Goal: Information Seeking & Learning: Learn about a topic

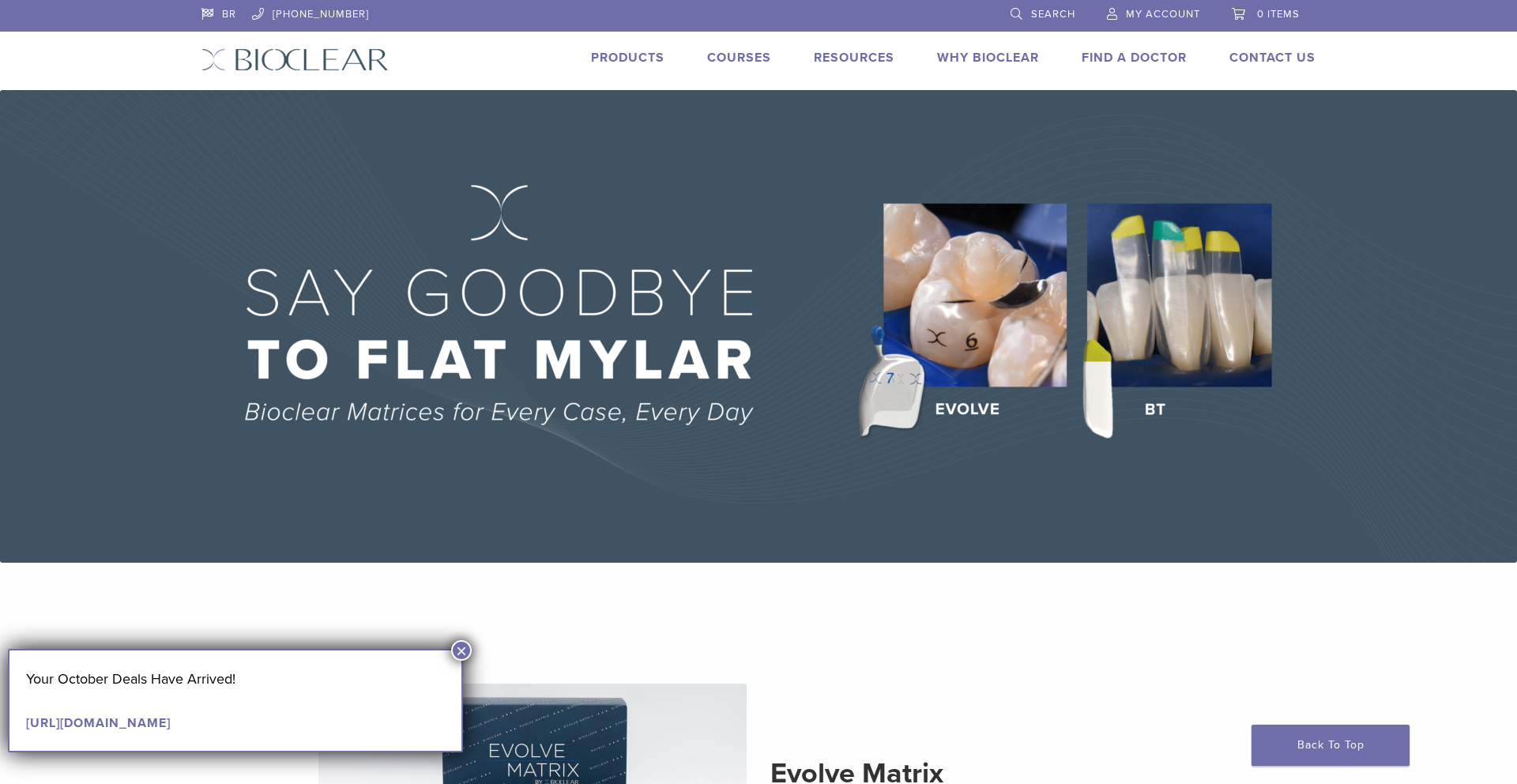
click at [461, 649] on button "×" at bounding box center [461, 650] width 21 height 21
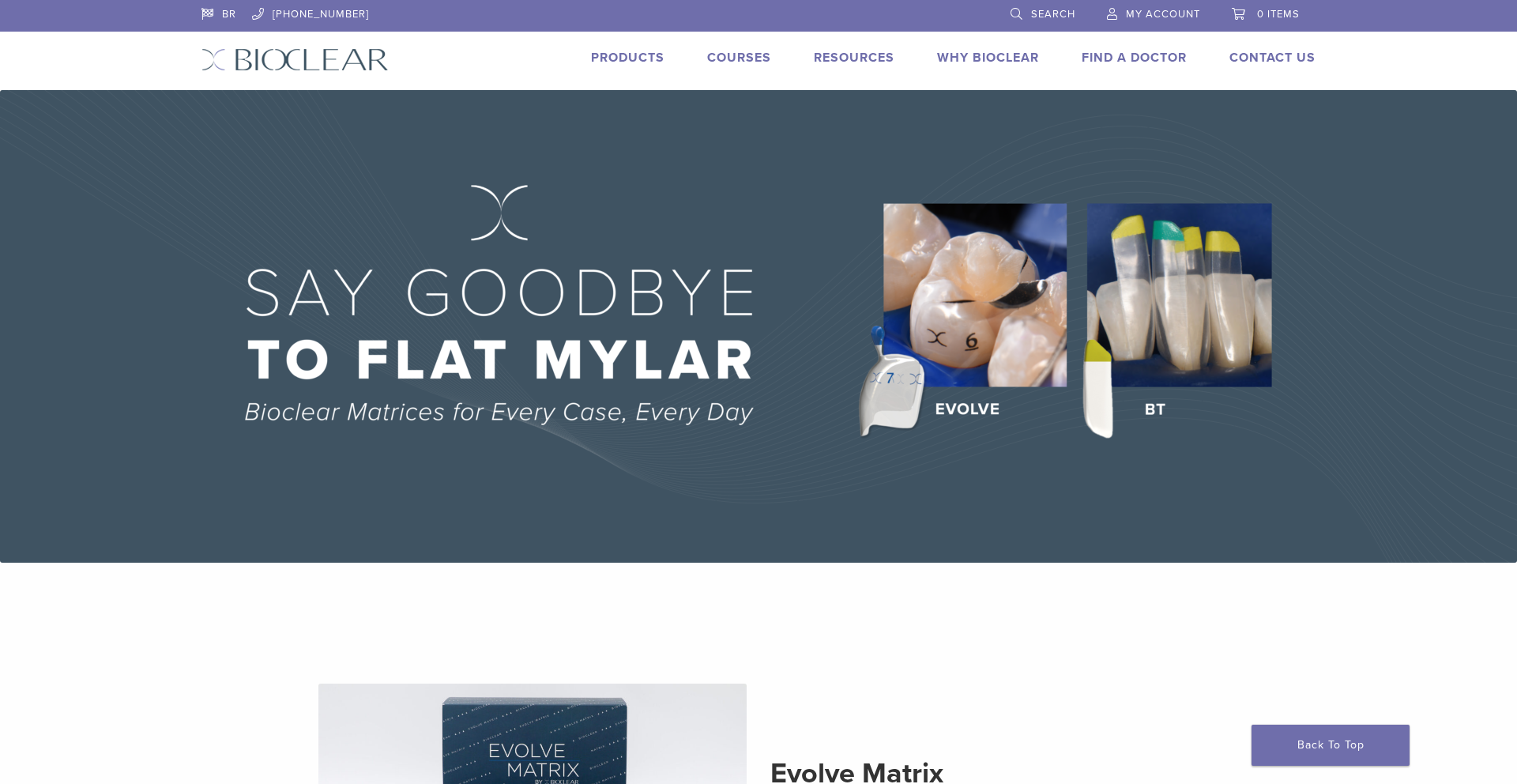
click at [514, 60] on div "Products Courses Resources Expand child menu Technique Guides, IFU, & SDS Why B…" at bounding box center [864, 59] width 951 height 23
click at [905, 391] on img at bounding box center [758, 326] width 1517 height 473
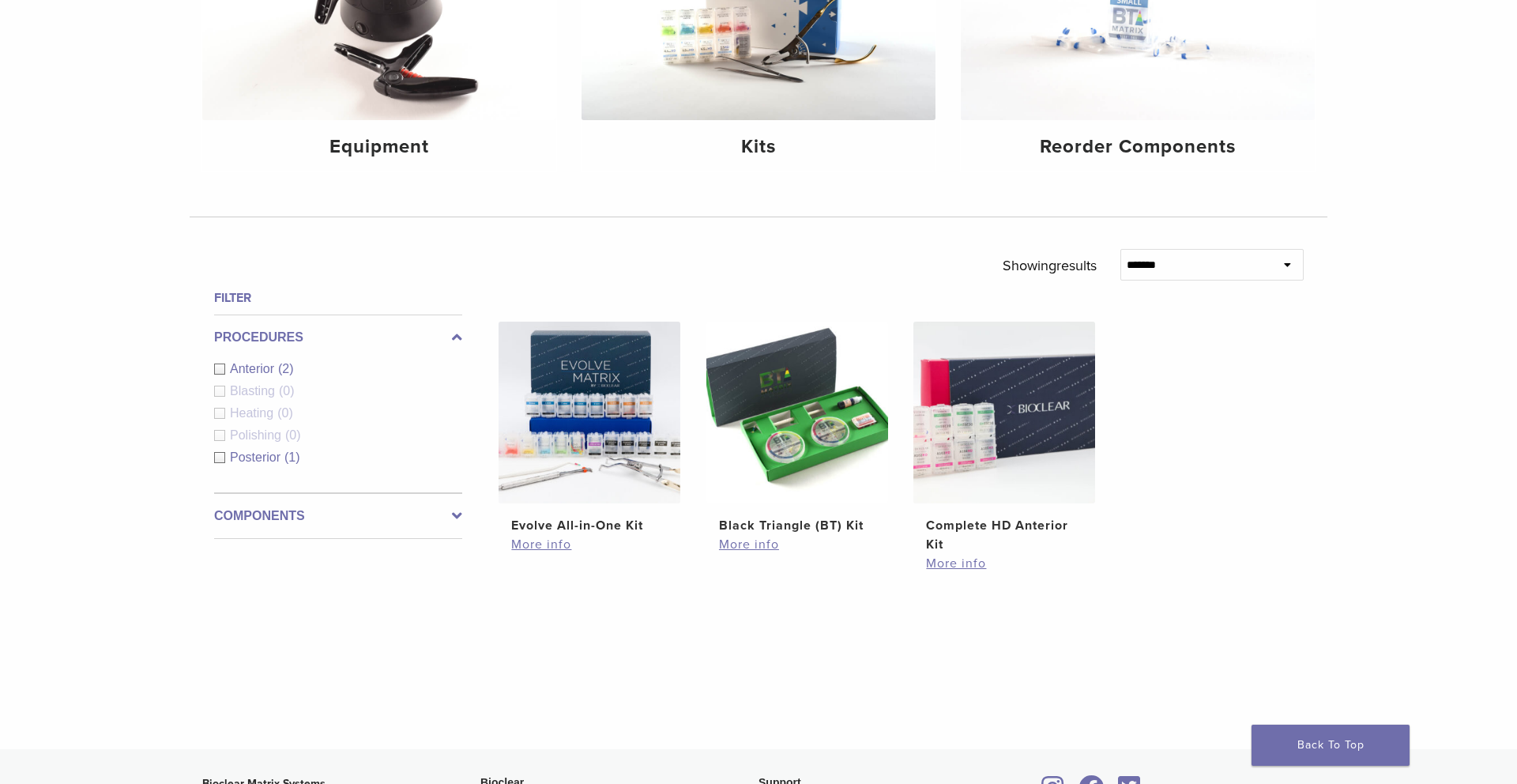
scroll to position [341, 0]
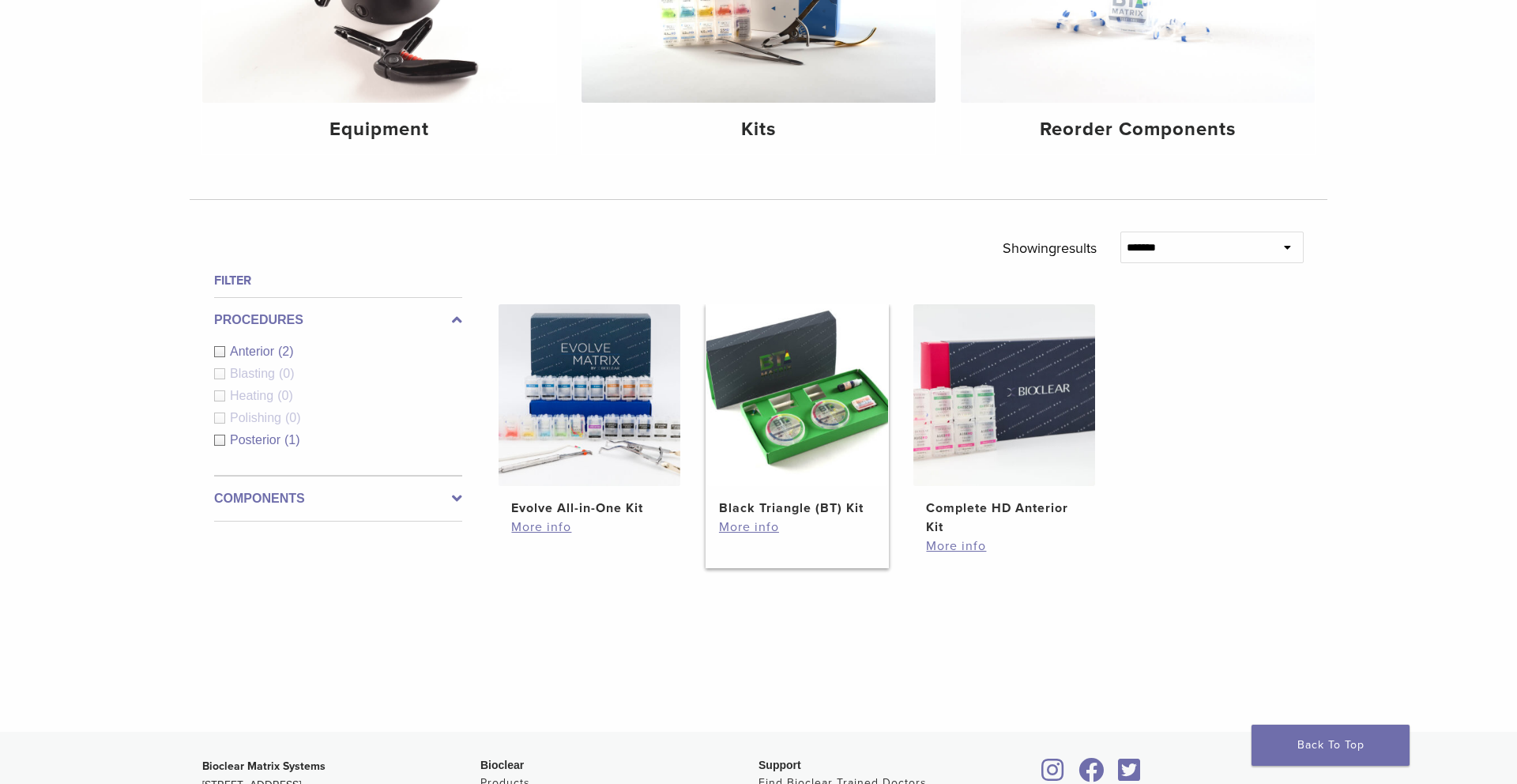
click at [832, 507] on h2 "Black Triangle (BT) Kit" at bounding box center [797, 507] width 156 height 19
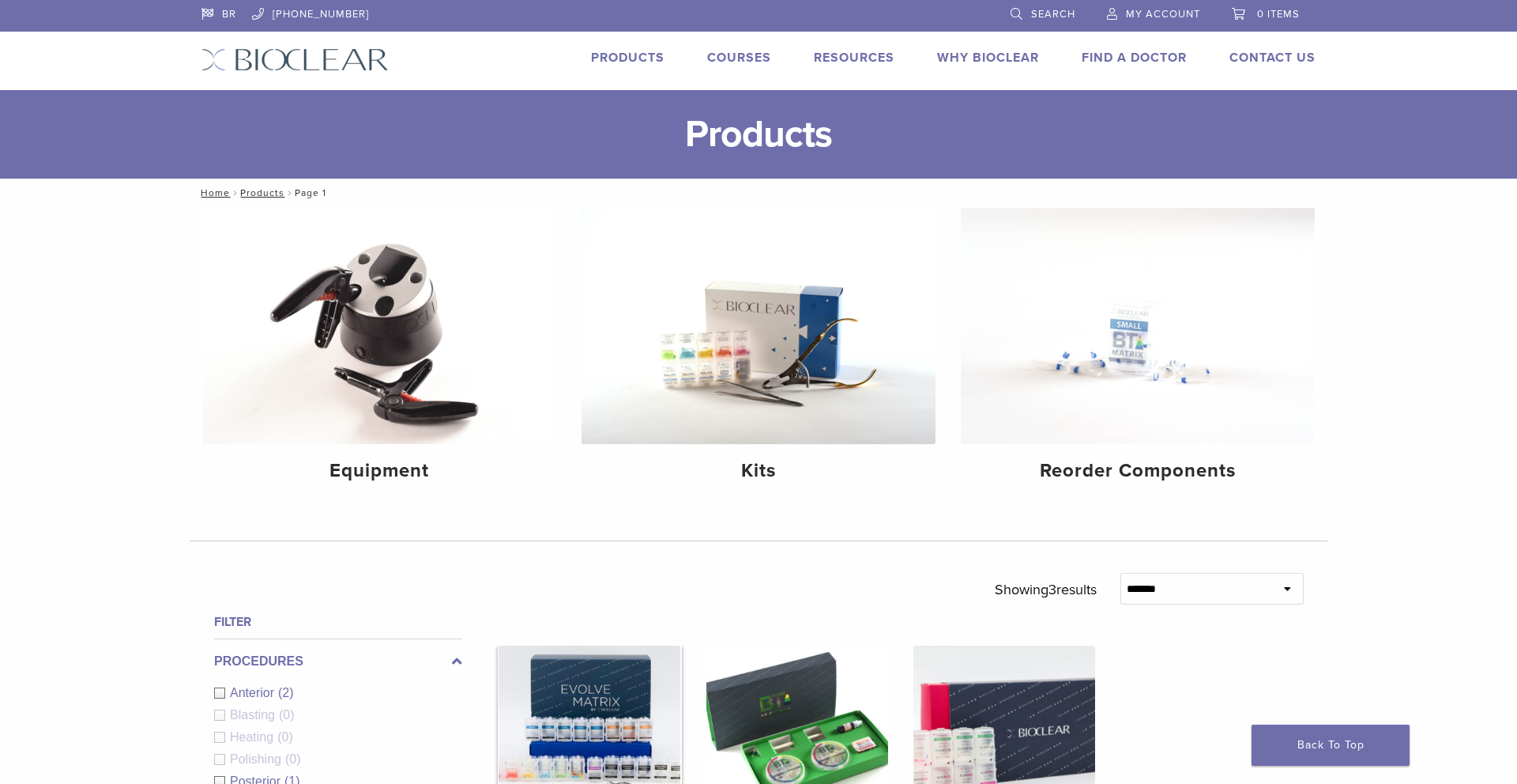
scroll to position [341, 0]
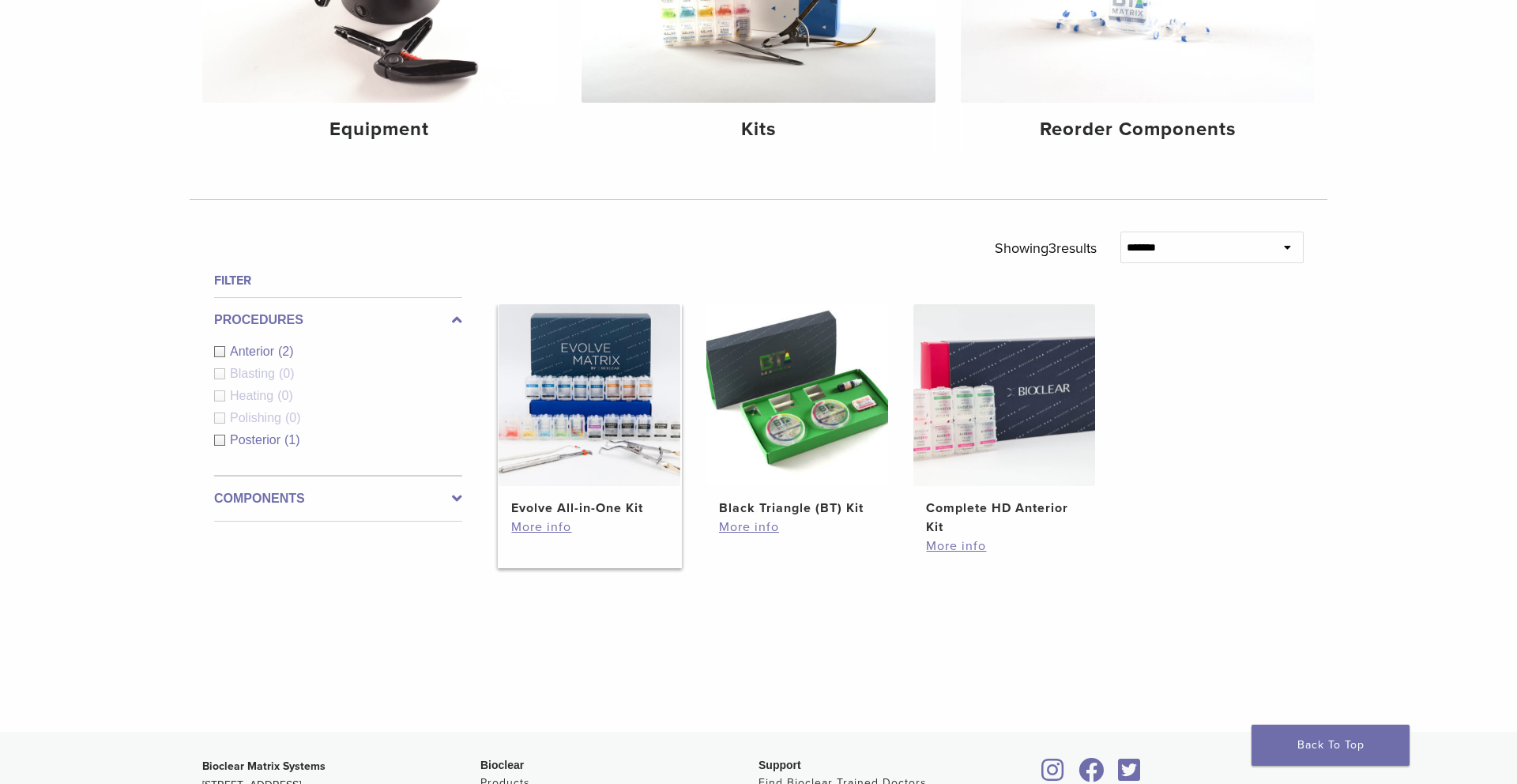
click at [594, 509] on h2 "Evolve All-in-One Kit" at bounding box center [589, 507] width 156 height 19
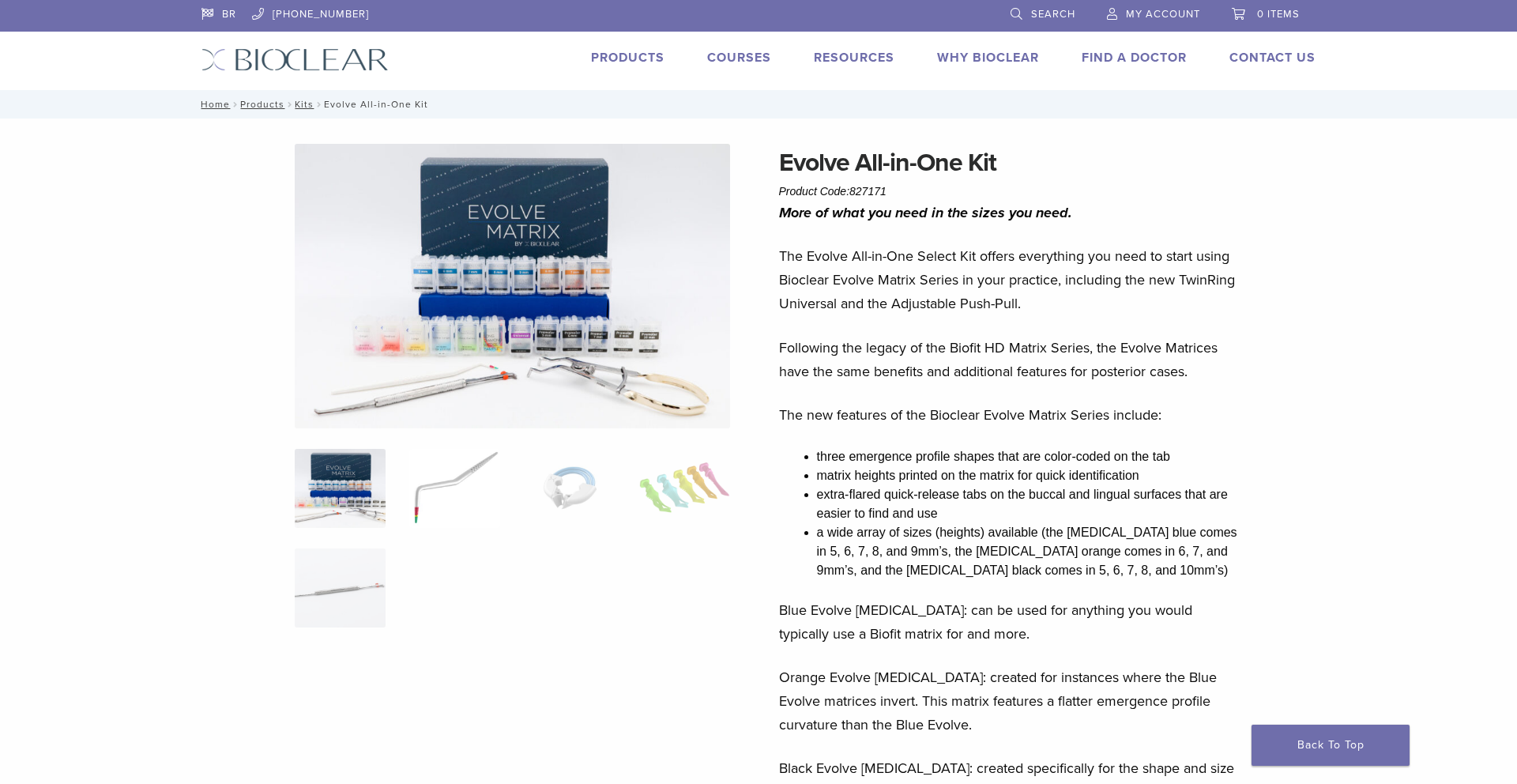
click at [454, 487] on img at bounding box center [454, 488] width 91 height 79
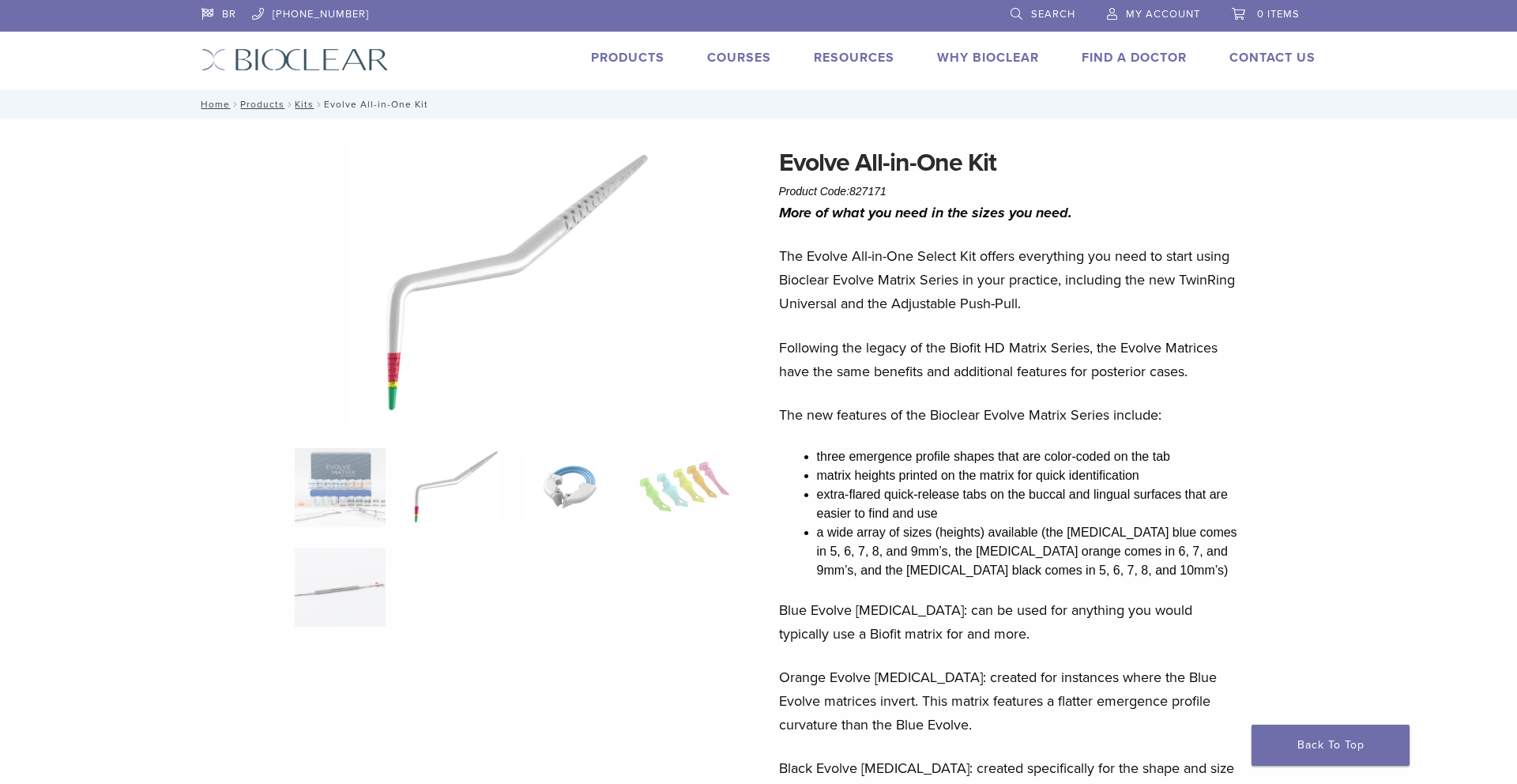
click at [547, 487] on img at bounding box center [569, 487] width 91 height 79
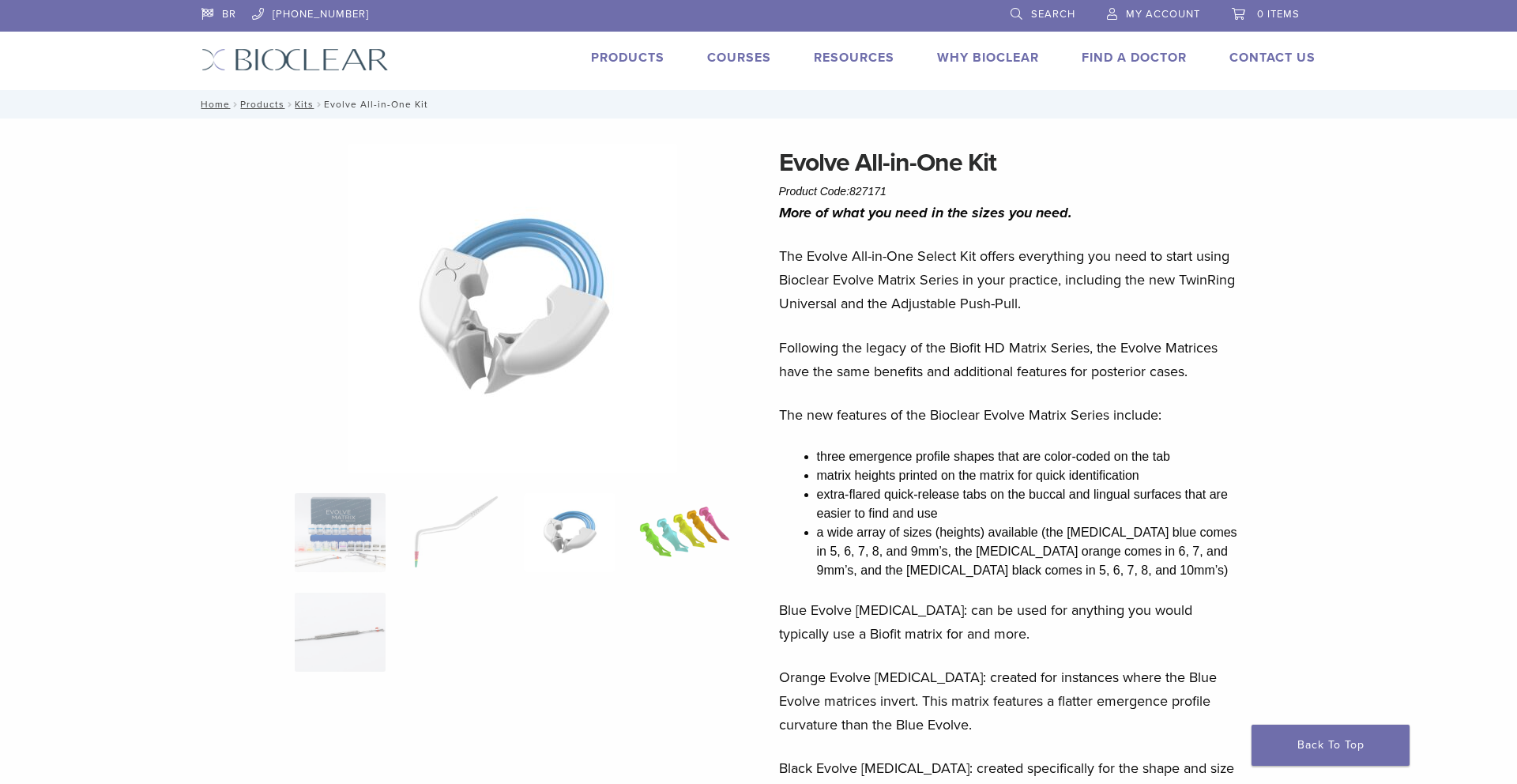
click at [678, 526] on img at bounding box center [685, 533] width 91 height 79
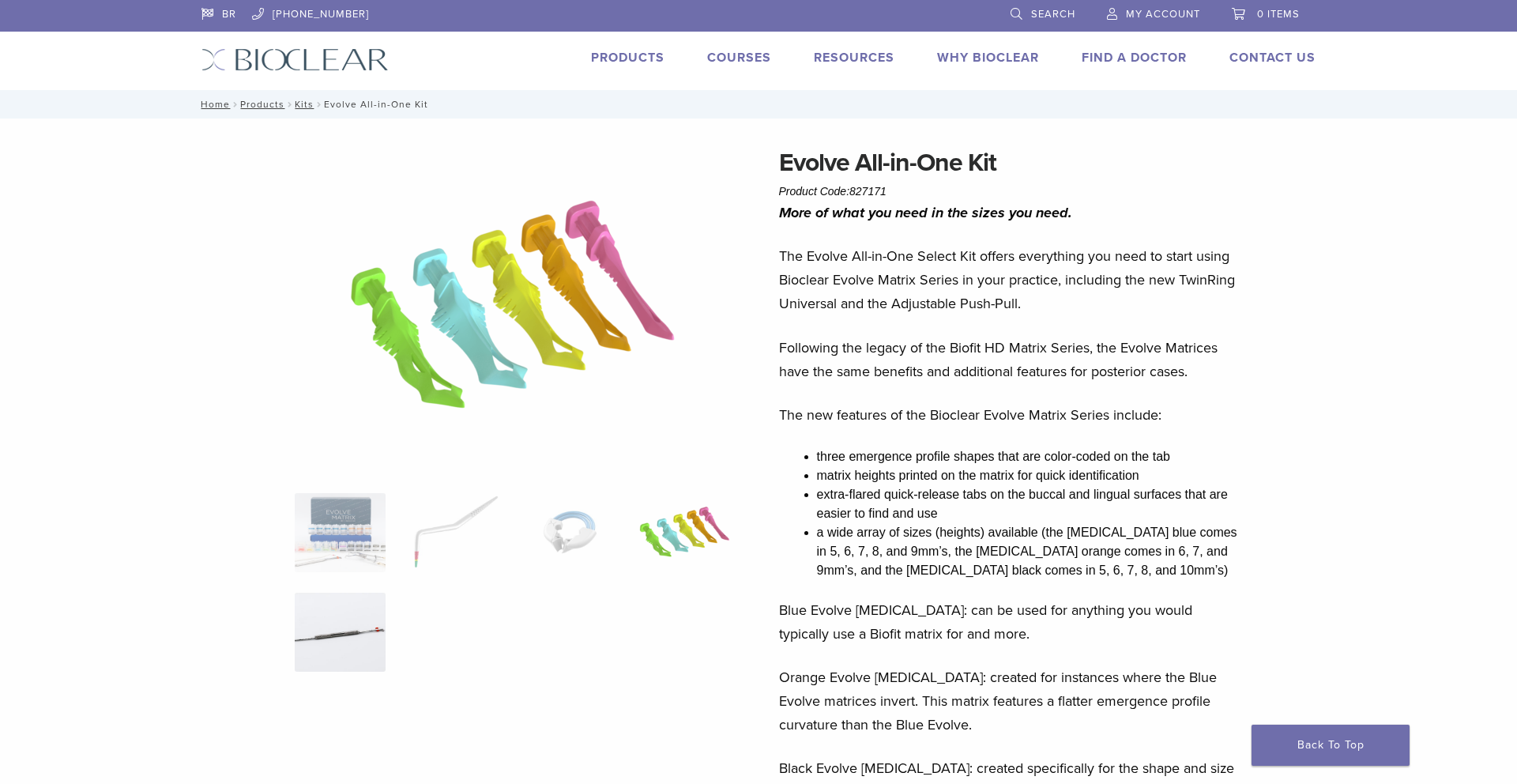
click at [384, 644] on img at bounding box center [340, 632] width 91 height 79
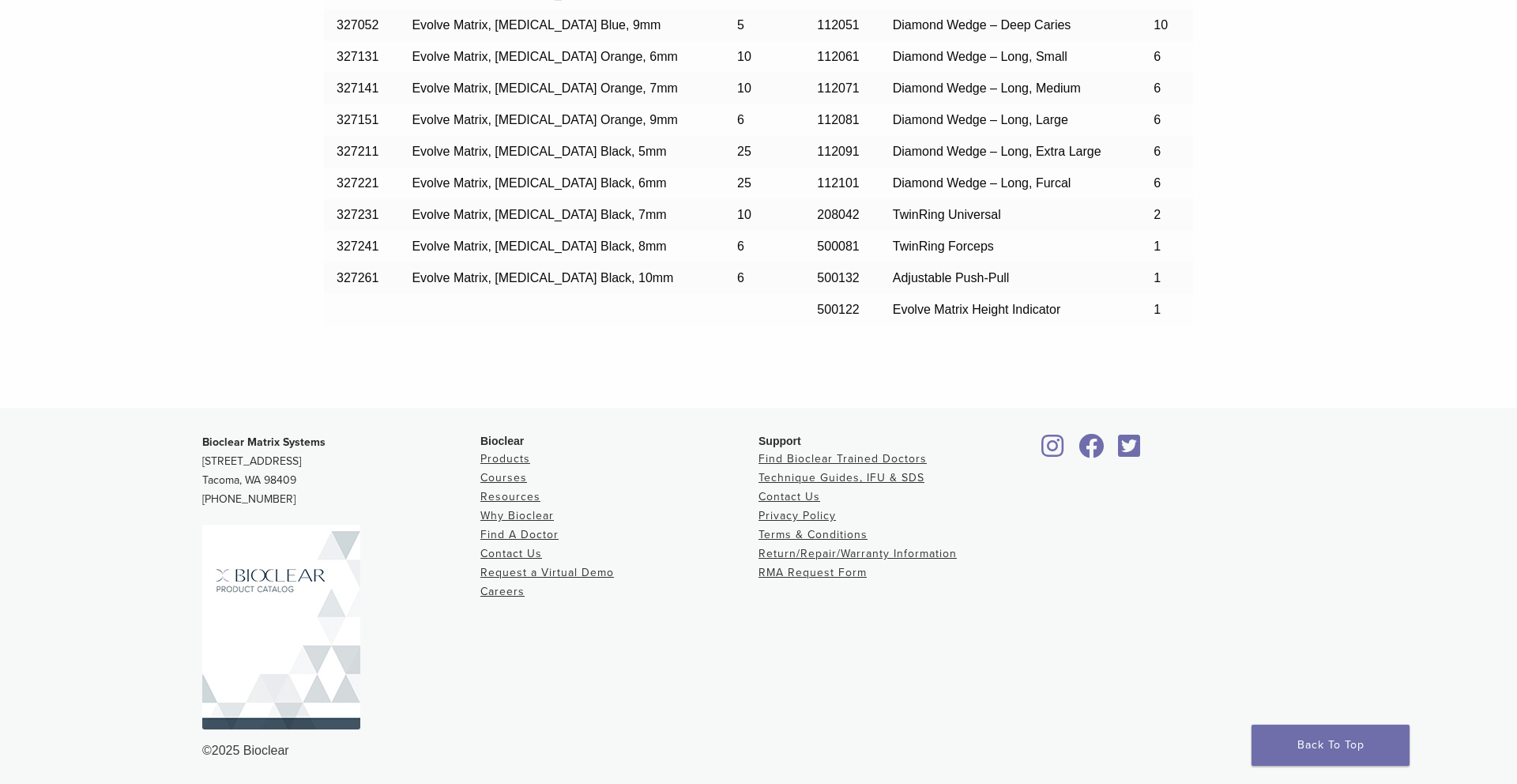
scroll to position [1475, 0]
click at [302, 637] on img at bounding box center [281, 625] width 158 height 205
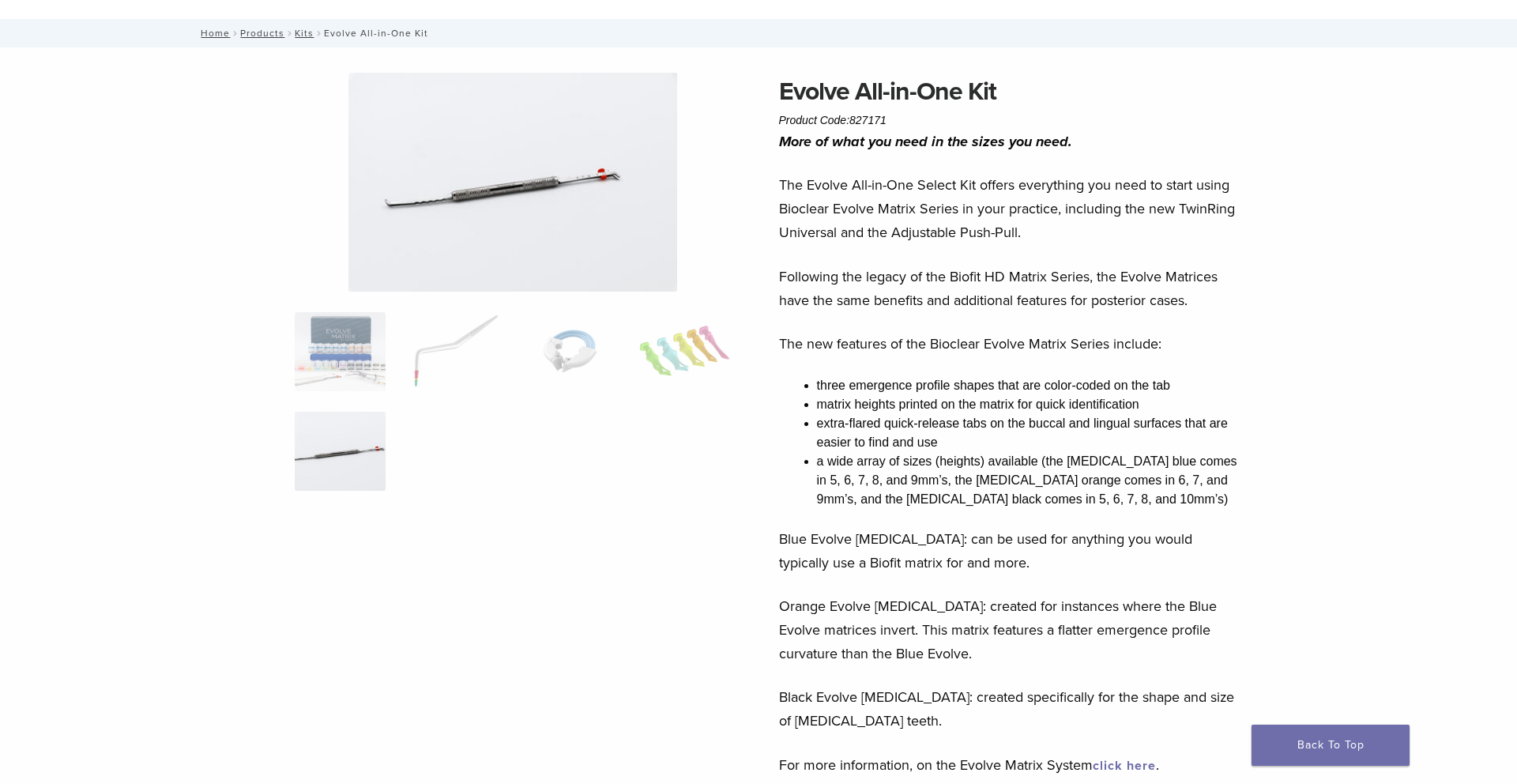
scroll to position [0, 0]
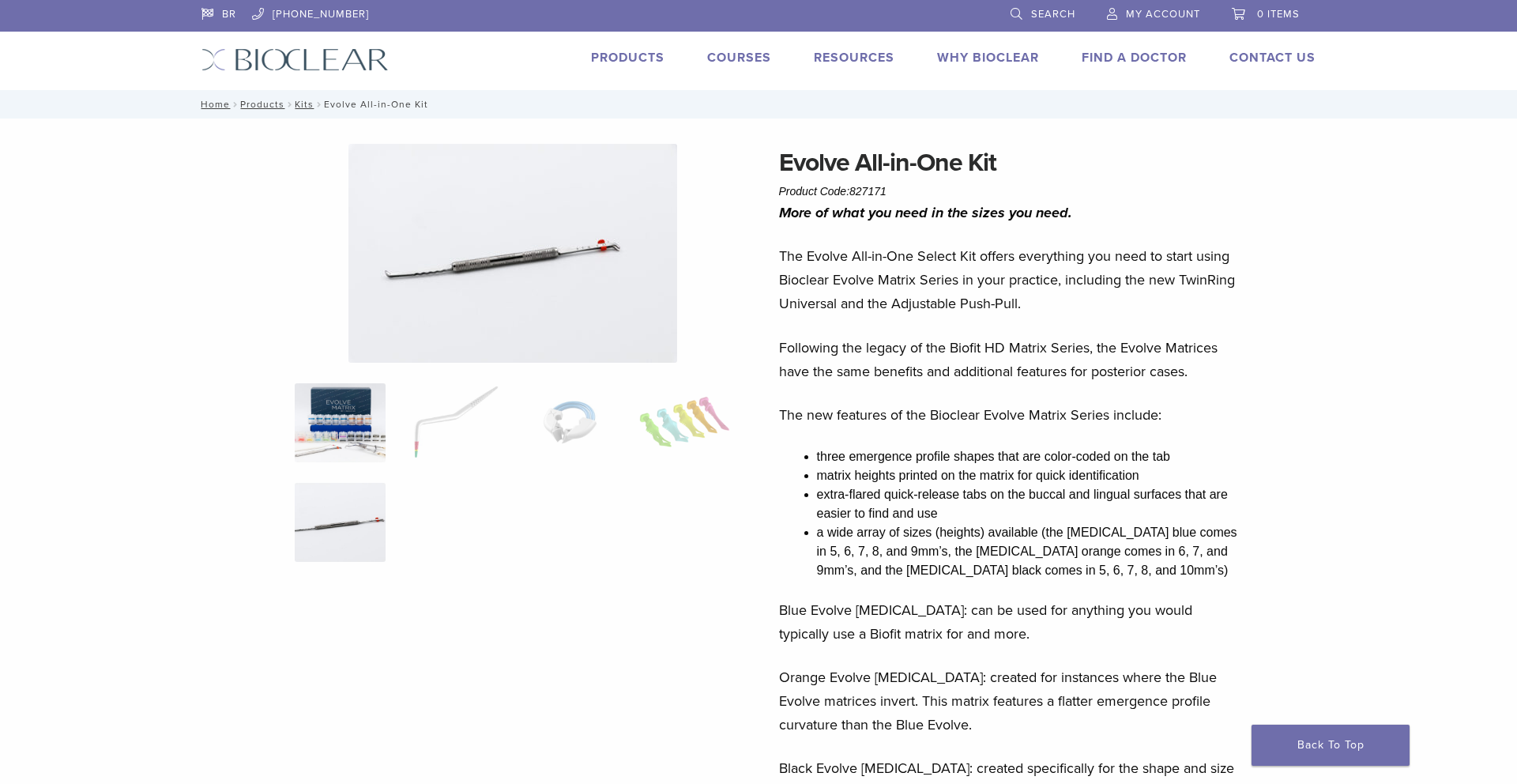
click at [347, 425] on img at bounding box center [340, 423] width 91 height 79
